Goal: Navigation & Orientation: Find specific page/section

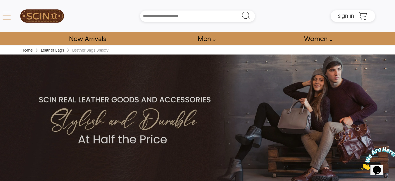
click at [20, 18] on div "← Menu New Arrivals Men Leather Jackets Aviator Leather Jackets Bomber Leather …" at bounding box center [197, 16] width 355 height 32
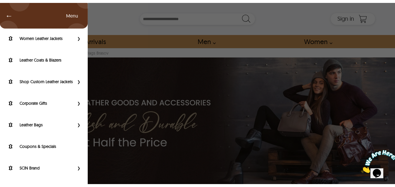
scroll to position [58, 0]
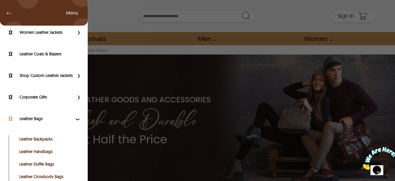
click at [32, 122] on label "Leather Bags" at bounding box center [47, 119] width 55 height 6
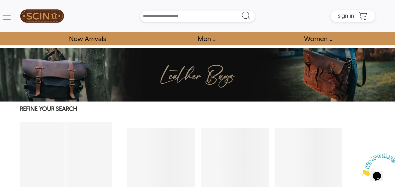
select select "********"
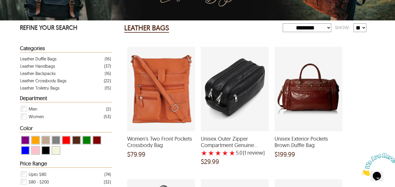
scroll to position [88, 0]
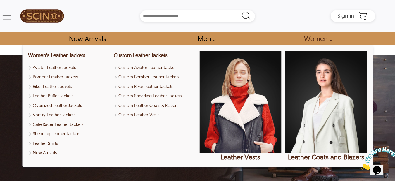
click at [331, 40] on link "Women" at bounding box center [316, 38] width 38 height 13
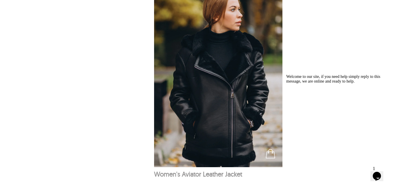
scroll to position [380, 0]
